Goal: Transaction & Acquisition: Purchase product/service

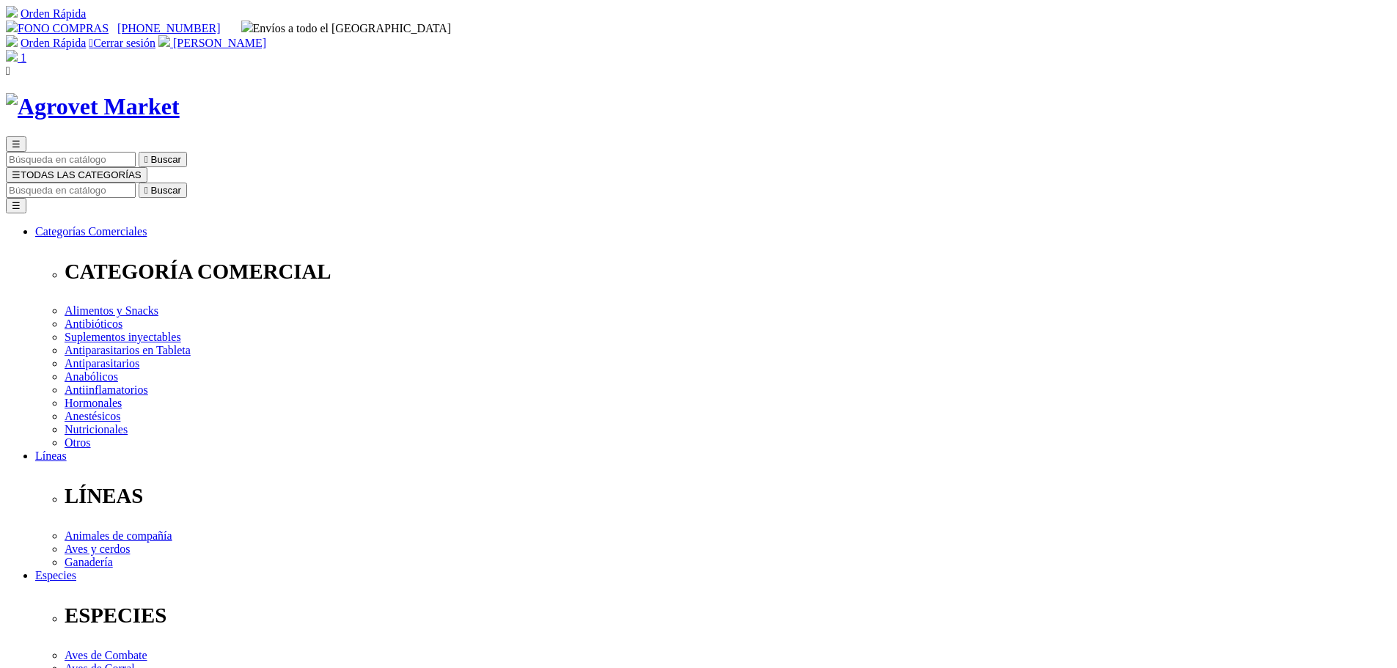
click at [18, 50] on img at bounding box center [12, 56] width 12 height 12
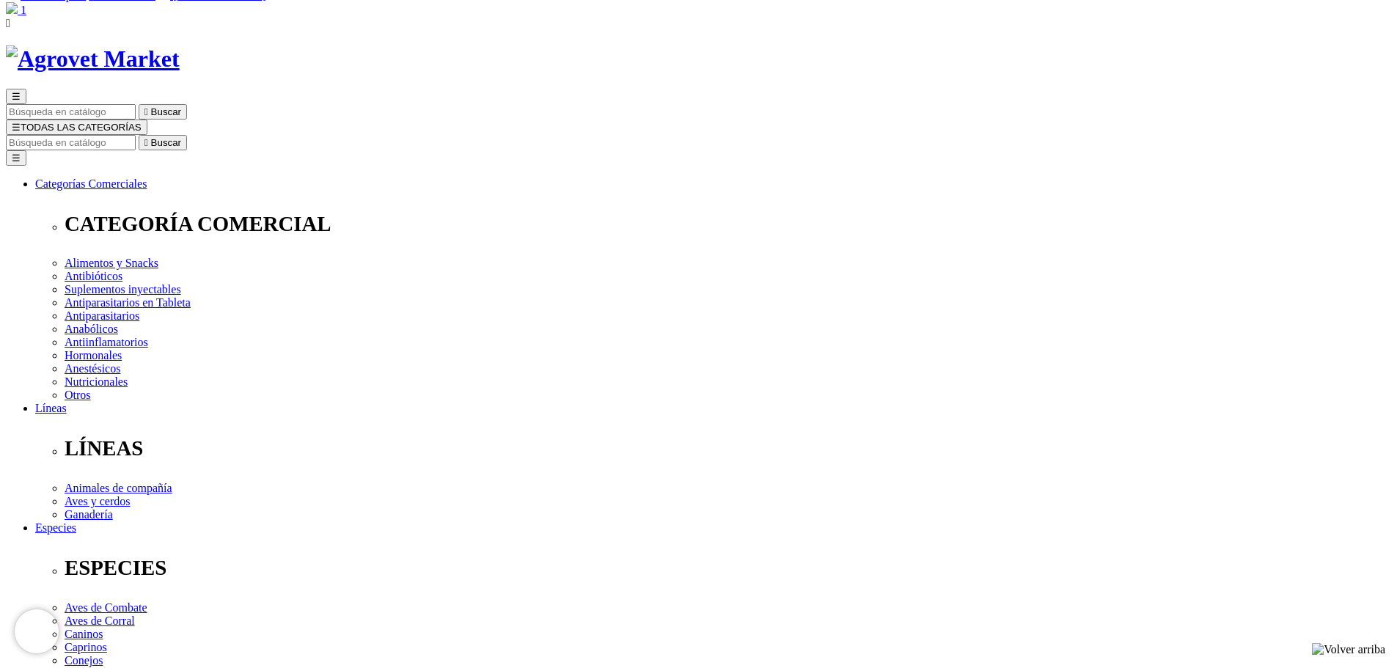
scroll to position [73, 0]
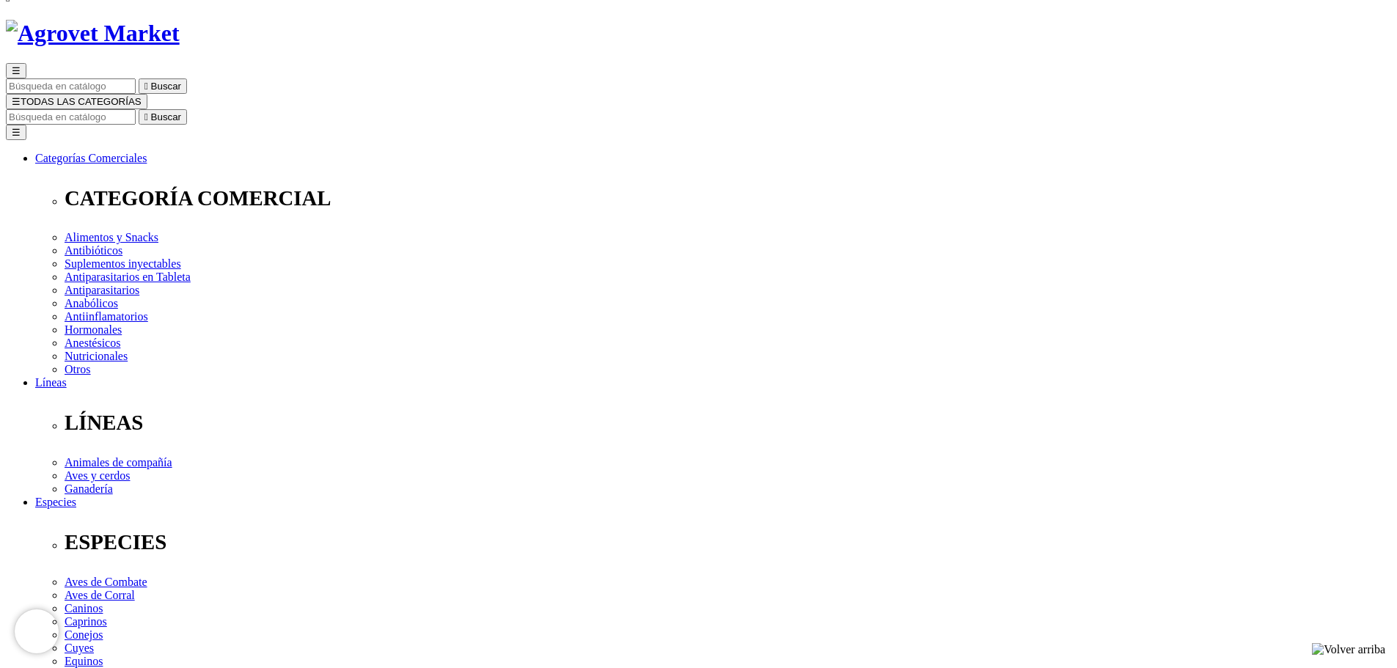
drag, startPoint x: 503, startPoint y: 297, endPoint x: 647, endPoint y: 299, distance: 144.5
radio input "true"
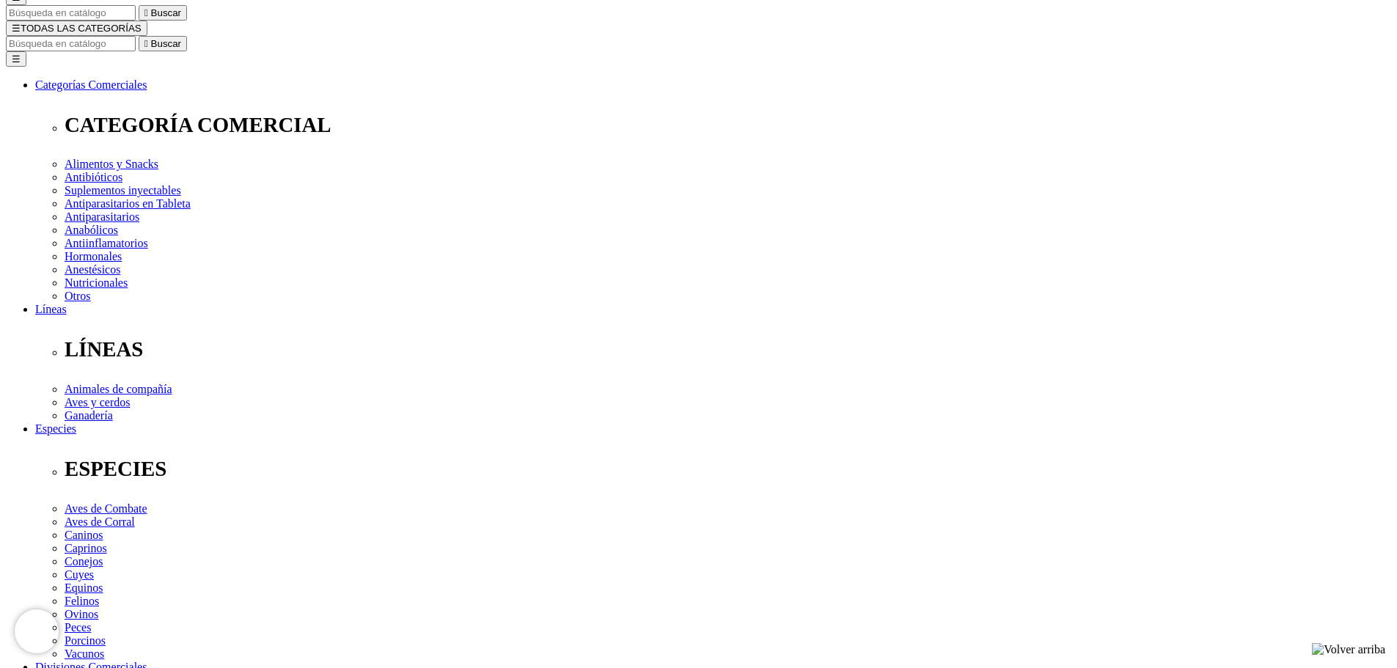
scroll to position [169, 0]
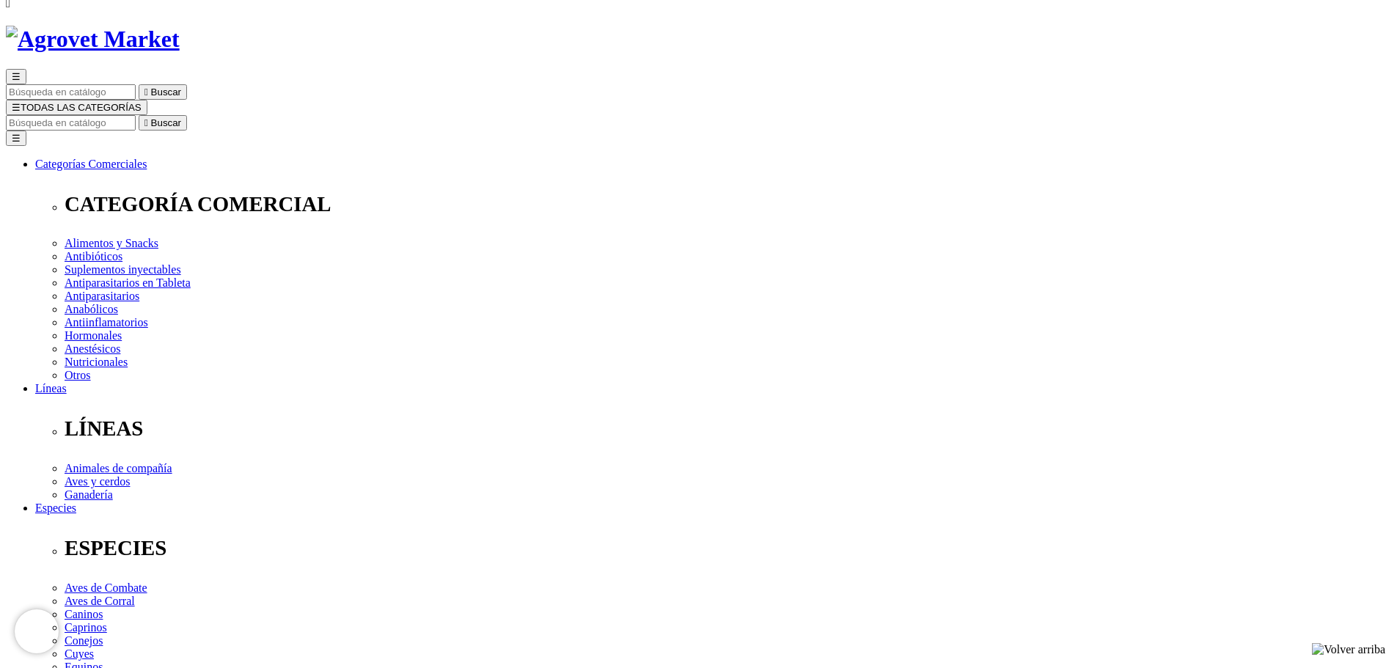
scroll to position [23, 0]
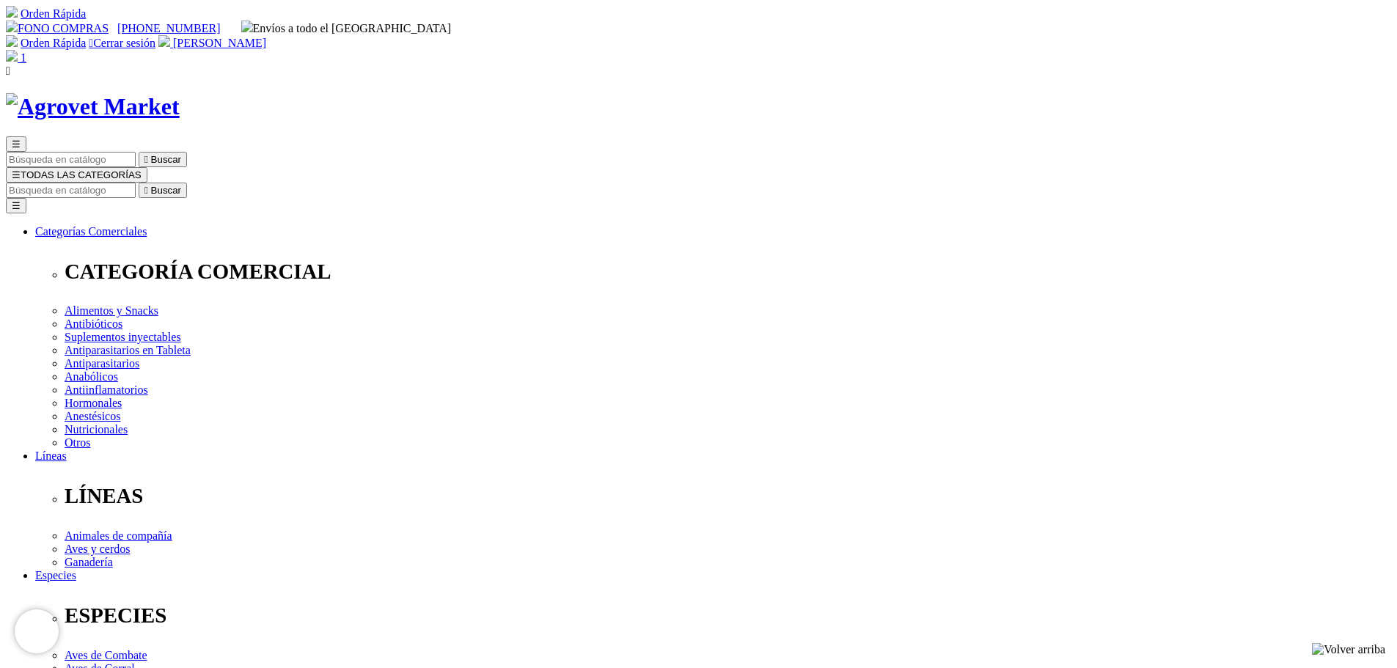
radio input "true"
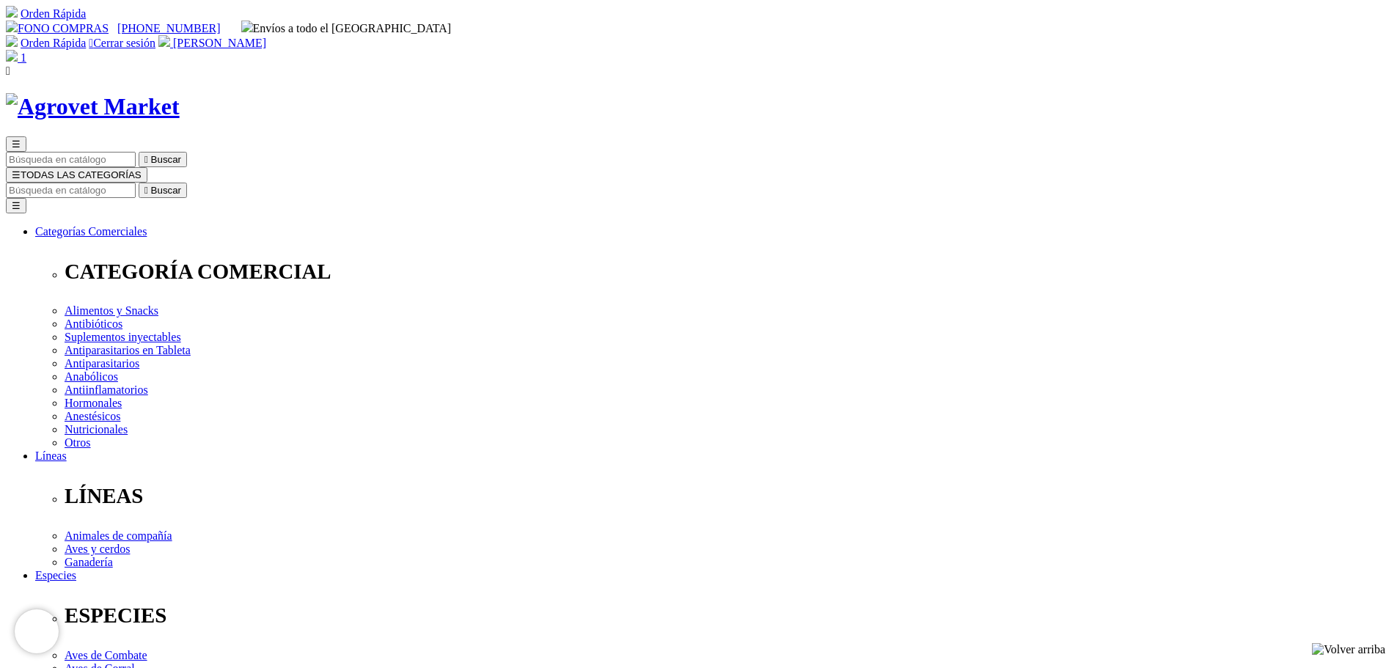
checkbox input "true"
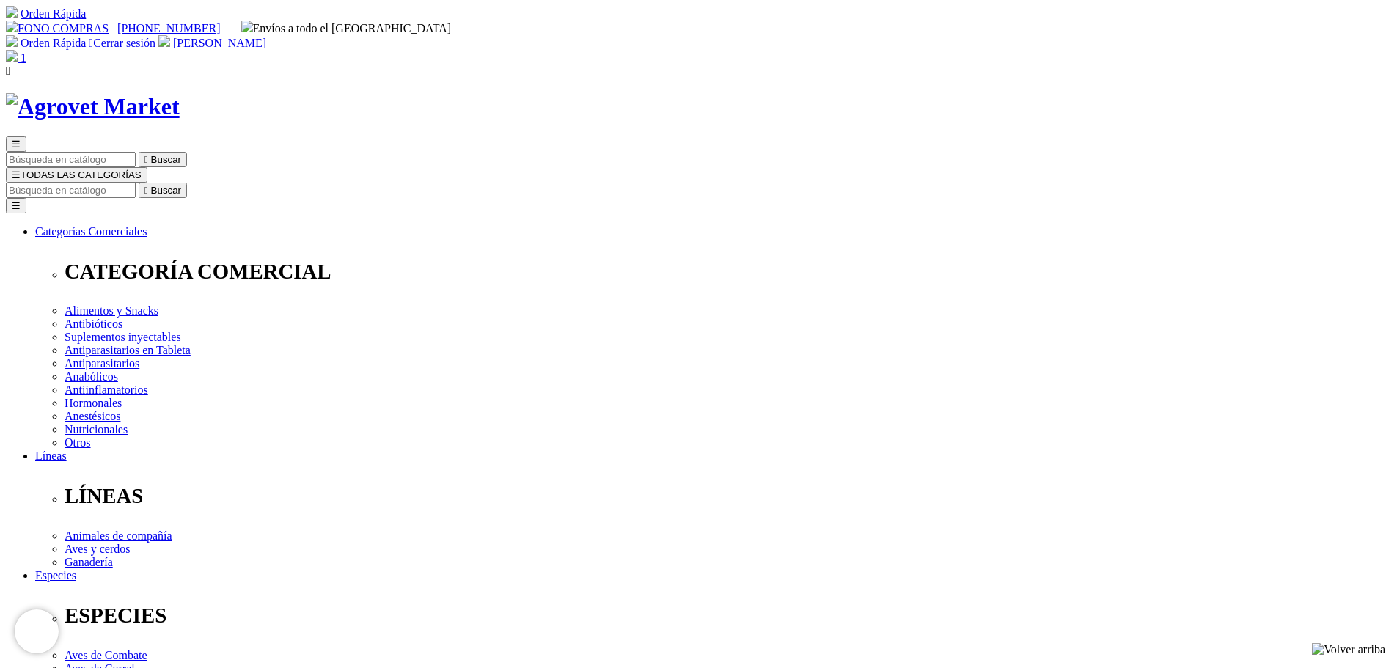
radio input "true"
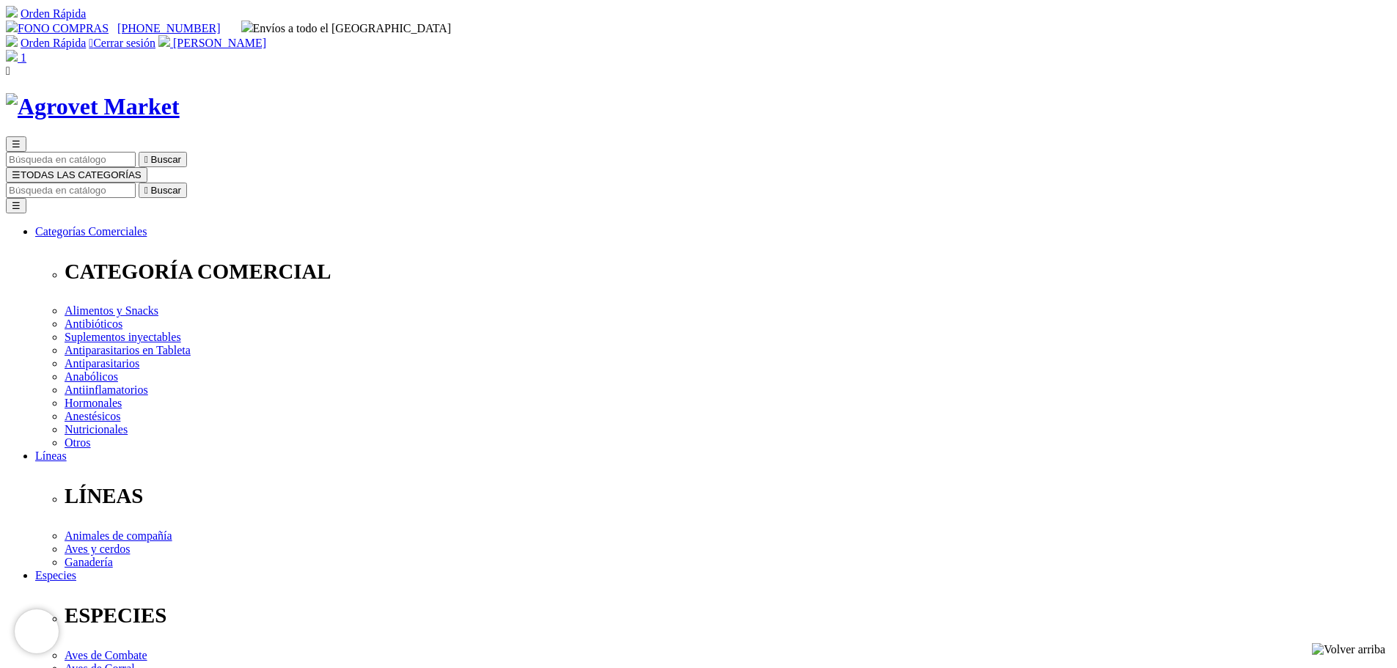
checkbox input "true"
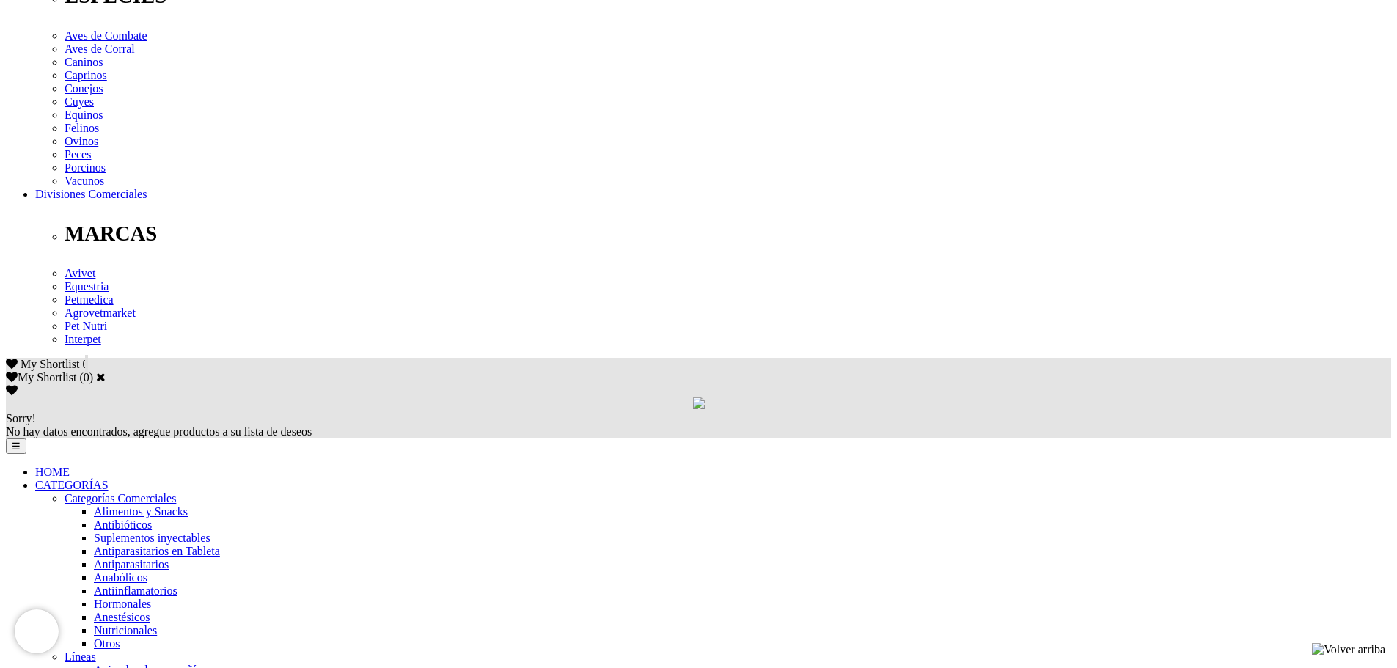
scroll to position [587, 0]
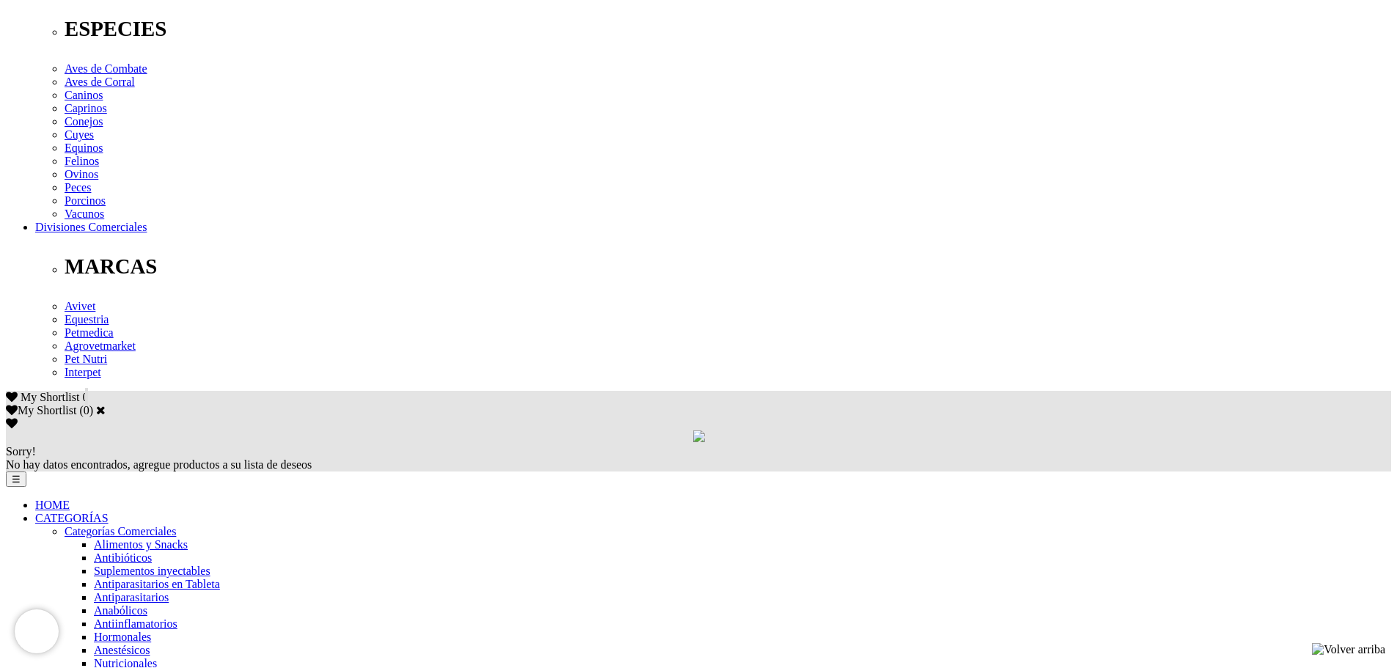
drag, startPoint x: 680, startPoint y: 482, endPoint x: 861, endPoint y: 487, distance: 180.5
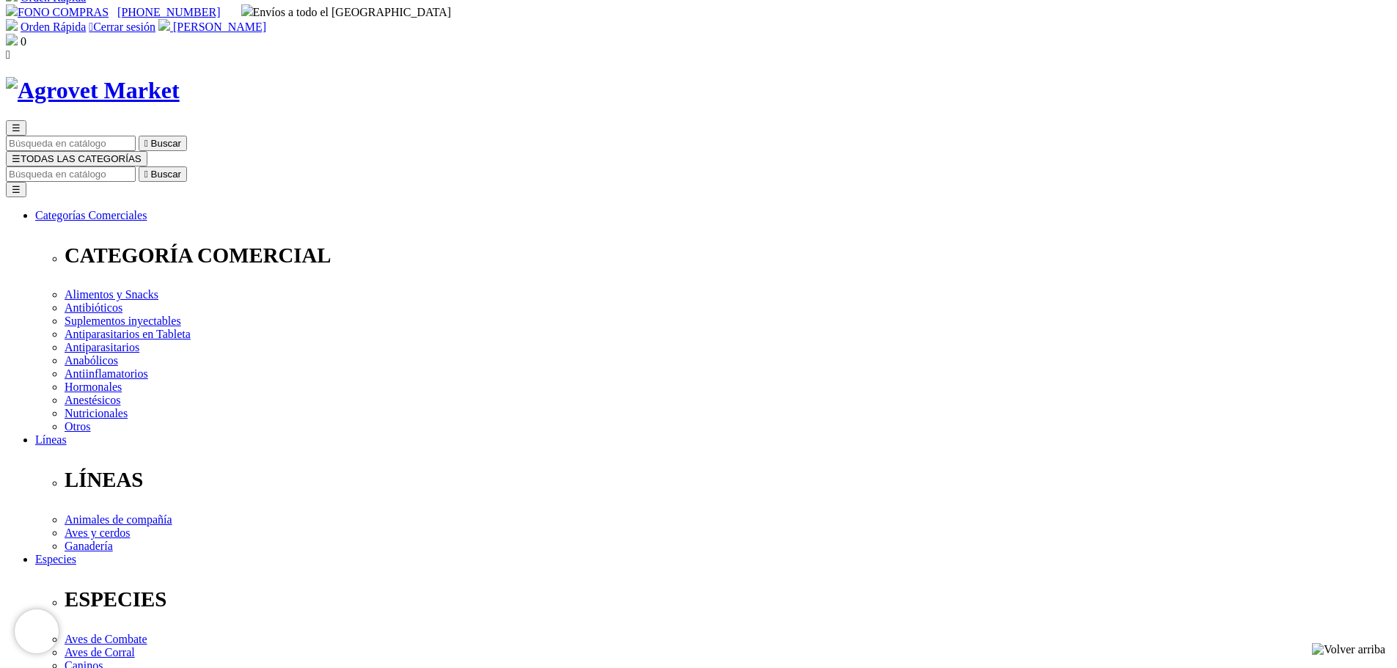
scroll to position [0, 0]
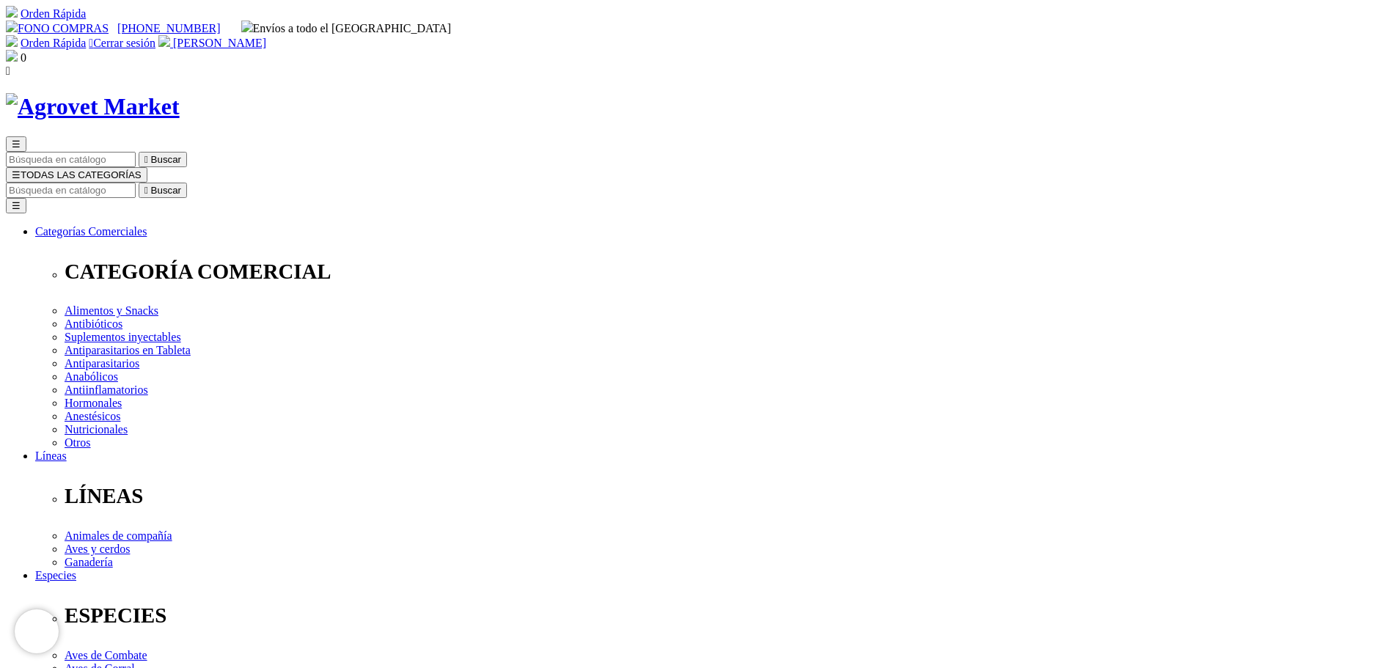
drag, startPoint x: 432, startPoint y: 296, endPoint x: 507, endPoint y: 293, distance: 75.6
copy span "Liquamox® C"
click at [266, 37] on span "[PERSON_NAME]" at bounding box center [219, 43] width 93 height 12
